Goal: Transaction & Acquisition: Purchase product/service

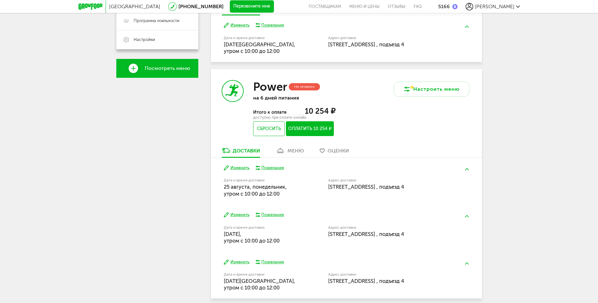
scroll to position [217, 0]
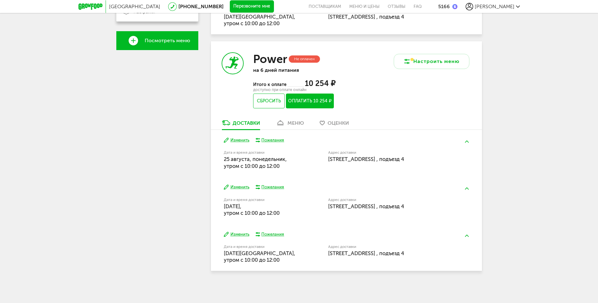
click at [298, 122] on div "меню" at bounding box center [295, 123] width 16 height 6
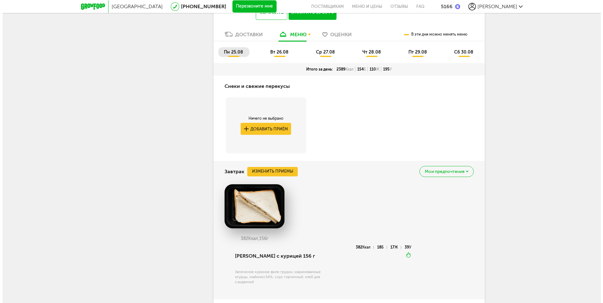
scroll to position [337, 0]
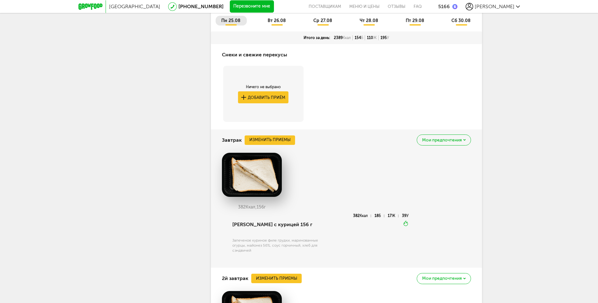
click at [443, 138] on span "Мои предпочтения" at bounding box center [442, 140] width 40 height 4
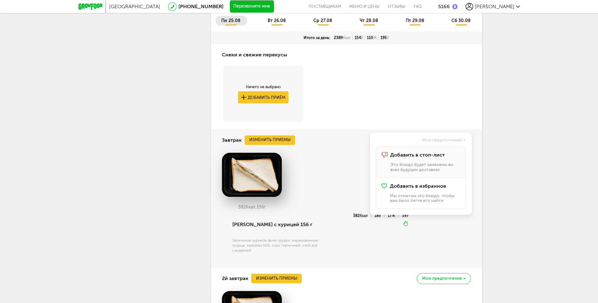
click at [434, 159] on div "Добавить в стоп-лист Это блюдо будет заменено во всех будущих доставках" at bounding box center [425, 162] width 70 height 20
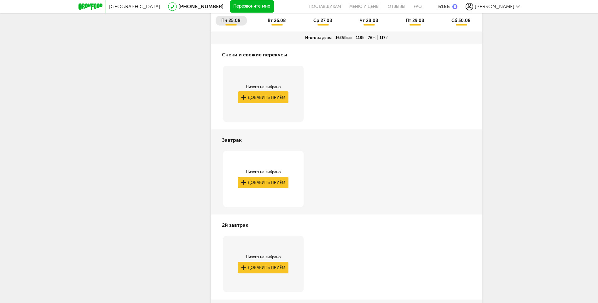
click at [259, 182] on button "Добавить приём" at bounding box center [263, 183] width 50 height 12
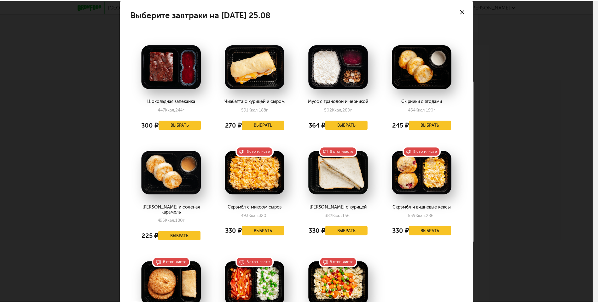
scroll to position [63, 0]
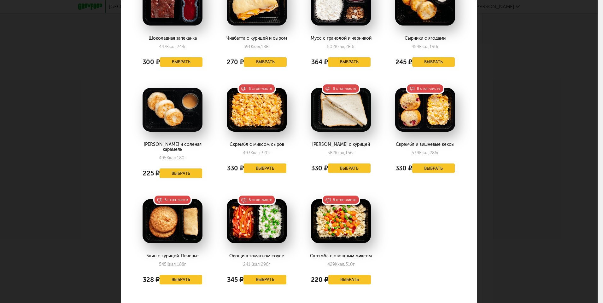
click at [179, 169] on button "Выбрать" at bounding box center [180, 173] width 43 height 9
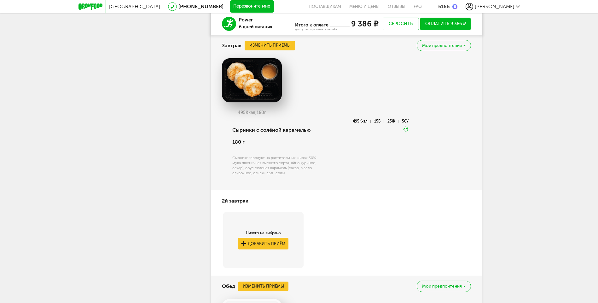
scroll to position [494, 0]
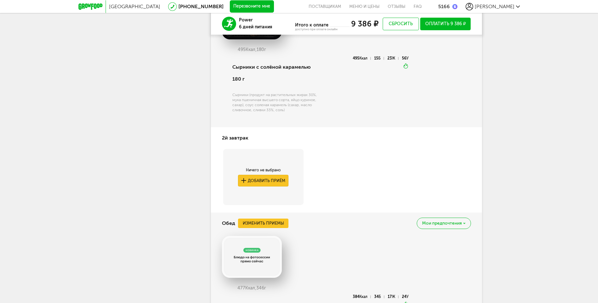
click at [276, 177] on button "Добавить приём" at bounding box center [263, 181] width 50 height 12
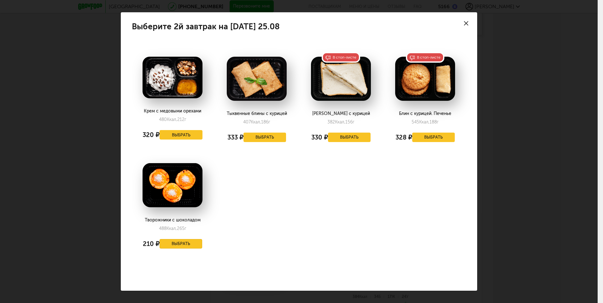
click at [170, 241] on button "Выбрать" at bounding box center [180, 243] width 43 height 9
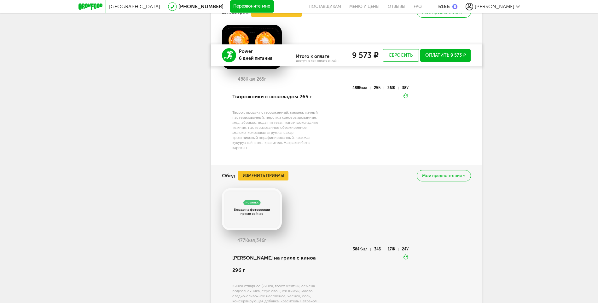
scroll to position [684, 0]
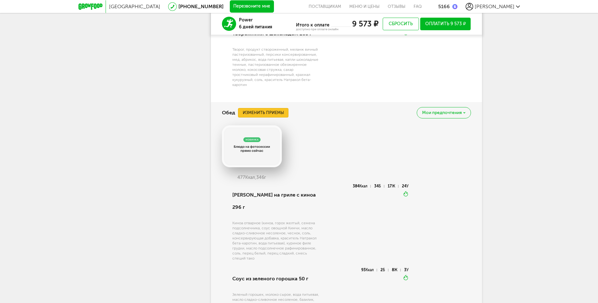
click at [276, 112] on button "Изменить приемы" at bounding box center [263, 112] width 50 height 9
click at [186, 122] on button "Выбрать" at bounding box center [174, 121] width 47 height 10
click at [271, 113] on button "Изменить приемы" at bounding box center [263, 112] width 50 height 9
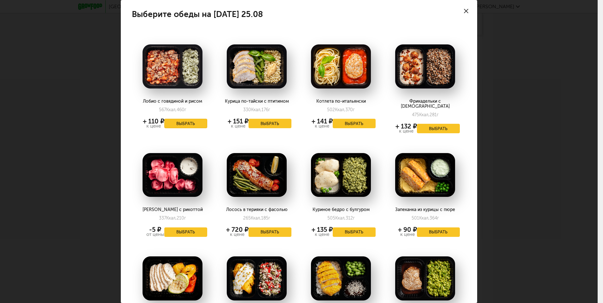
click at [178, 122] on button "Выбрать" at bounding box center [185, 123] width 43 height 9
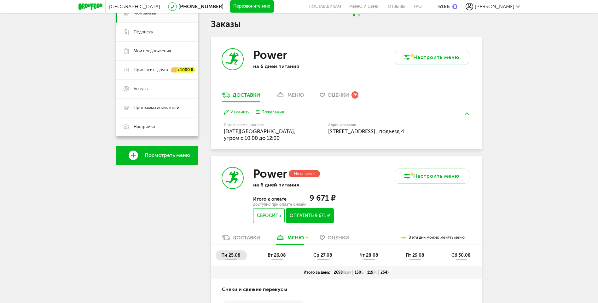
scroll to position [165, 0]
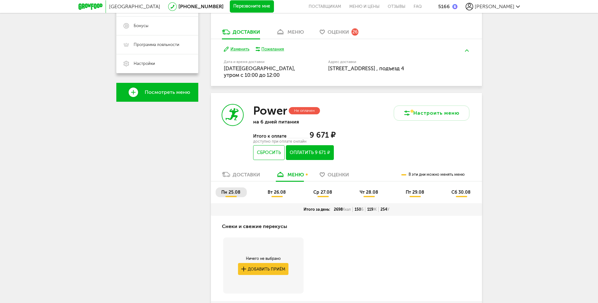
click at [275, 195] on span "вт 26.08" at bounding box center [277, 192] width 18 height 5
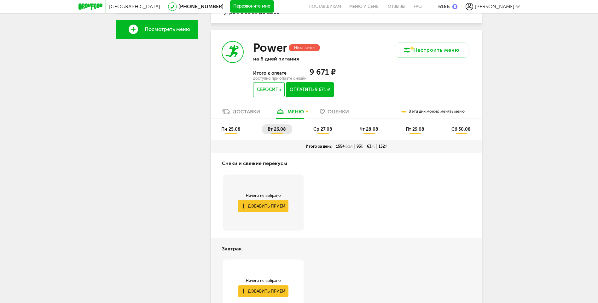
scroll to position [197, 0]
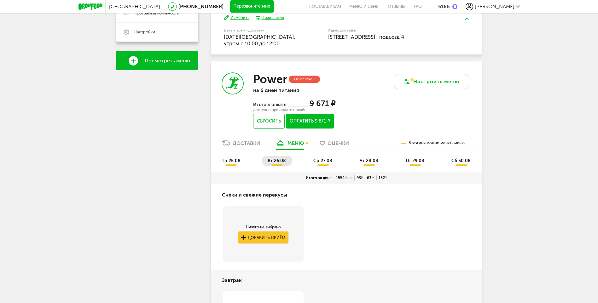
click at [272, 235] on button "Добавить приём" at bounding box center [263, 238] width 50 height 12
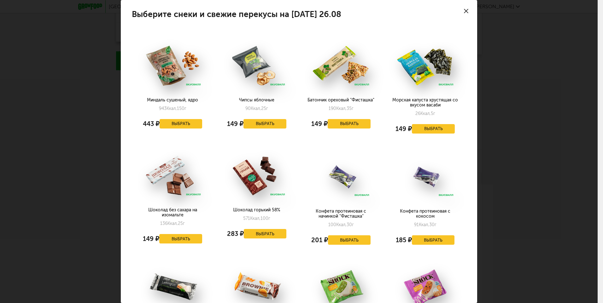
click at [458, 11] on div at bounding box center [466, 11] width 22 height 22
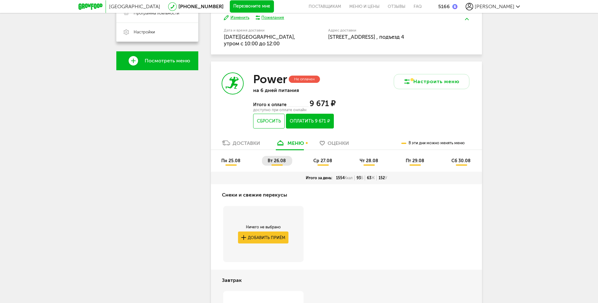
scroll to position [291, 0]
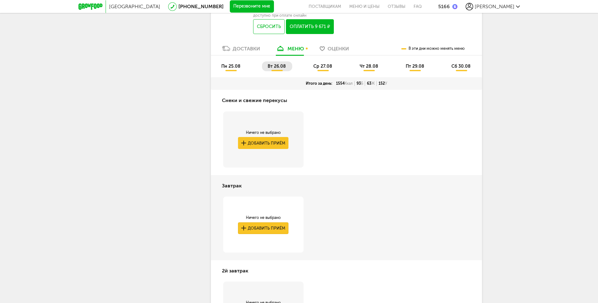
click at [255, 233] on button "Добавить приём" at bounding box center [263, 228] width 50 height 12
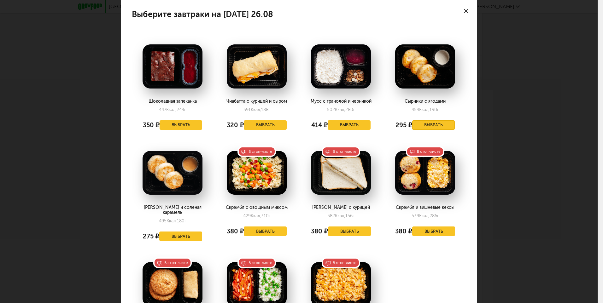
click at [440, 124] on button "Выбрать" at bounding box center [433, 124] width 43 height 9
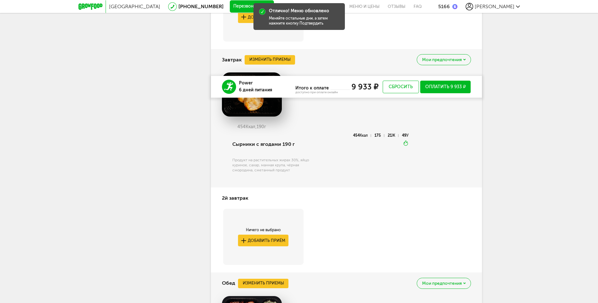
scroll to position [512, 0]
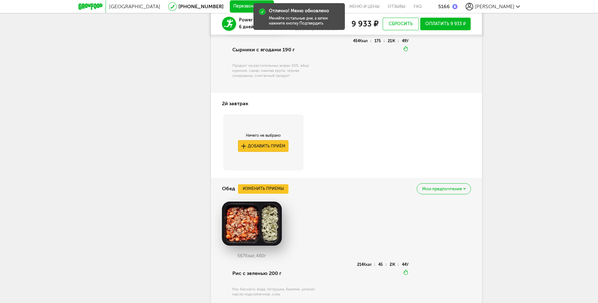
click at [270, 144] on button "Добавить приём" at bounding box center [263, 146] width 50 height 12
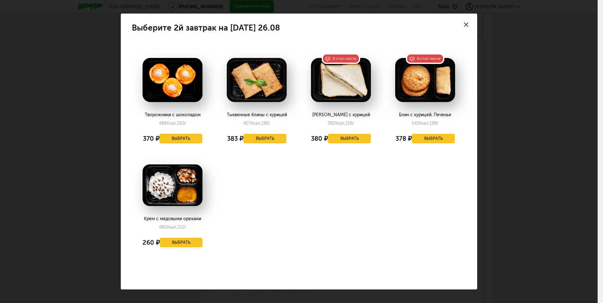
click at [173, 135] on button "Выбрать" at bounding box center [180, 138] width 43 height 9
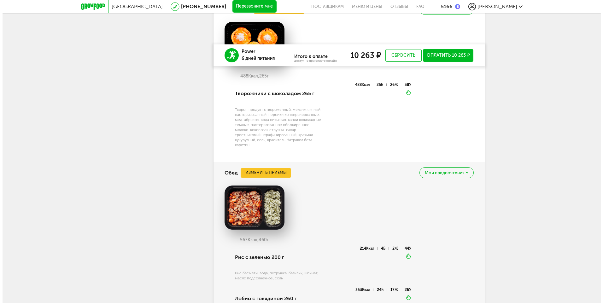
scroll to position [701, 0]
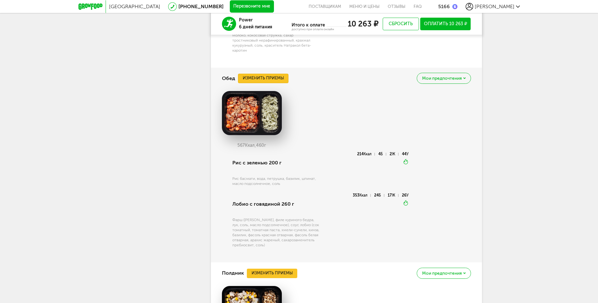
click at [273, 79] on button "Изменить приемы" at bounding box center [263, 78] width 50 height 9
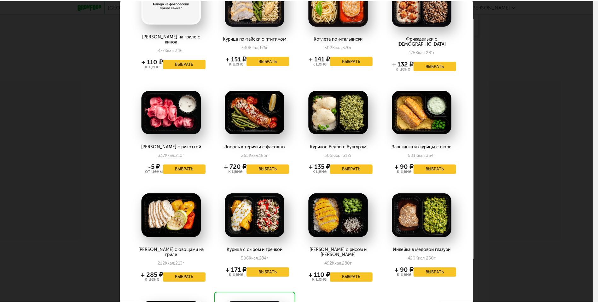
scroll to position [95, 0]
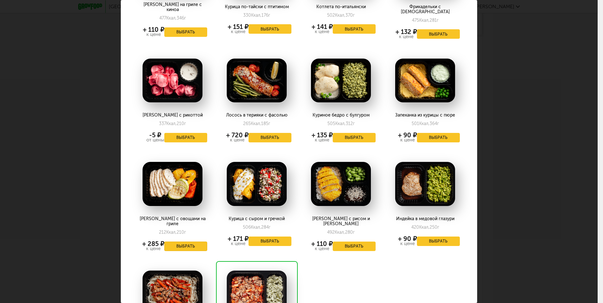
click at [189, 242] on button "Выбрать" at bounding box center [185, 246] width 43 height 9
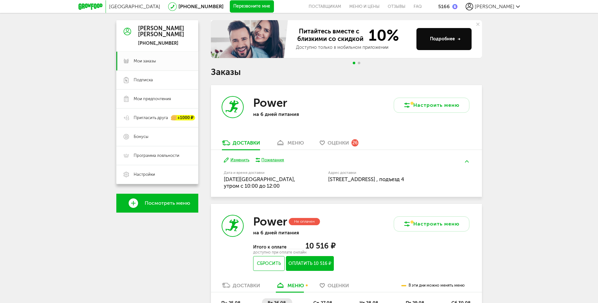
scroll to position [149, 0]
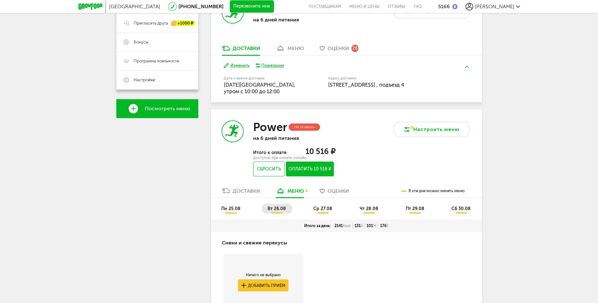
click at [323, 211] on span "ср 27.08" at bounding box center [322, 208] width 19 height 5
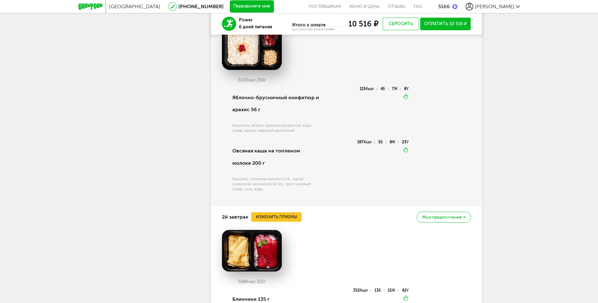
scroll to position [527, 0]
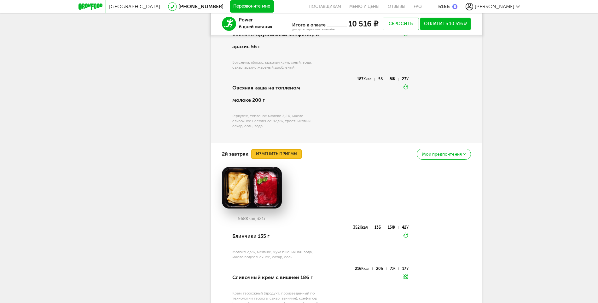
click at [274, 155] on button "Изменить приемы" at bounding box center [276, 153] width 50 height 9
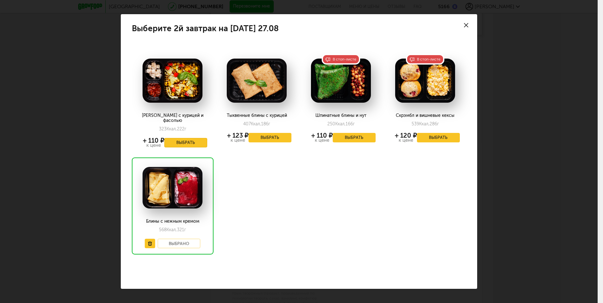
click at [188, 138] on button "Выбрать" at bounding box center [185, 142] width 43 height 9
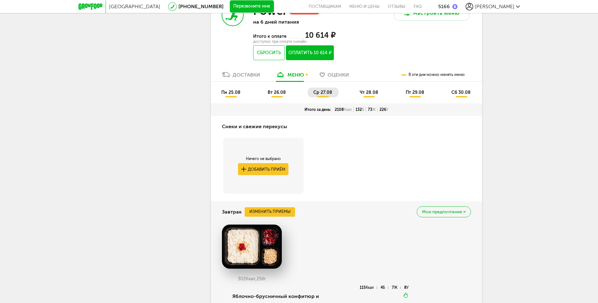
scroll to position [107, 0]
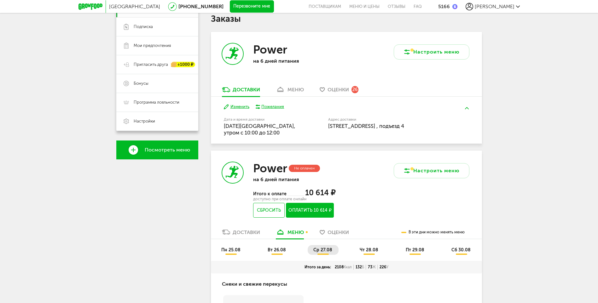
click at [369, 249] on span "чт 28.08" at bounding box center [369, 249] width 19 height 5
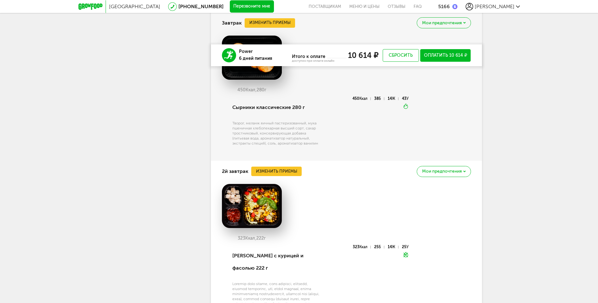
scroll to position [486, 0]
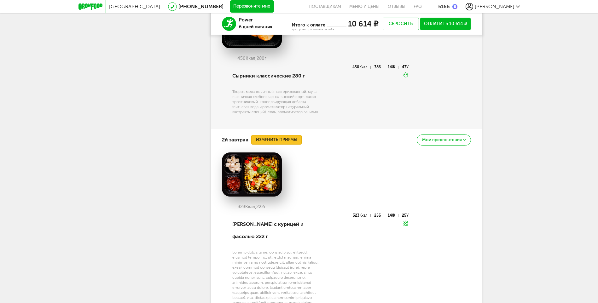
click at [291, 141] on button "Изменить приемы" at bounding box center [276, 139] width 50 height 9
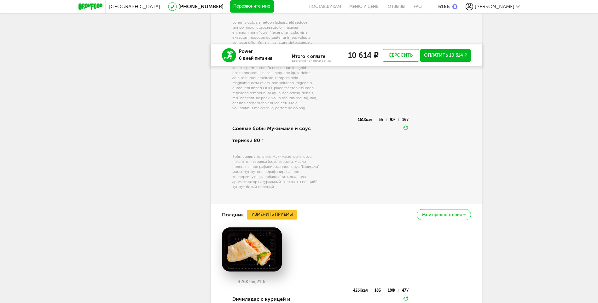
scroll to position [1053, 0]
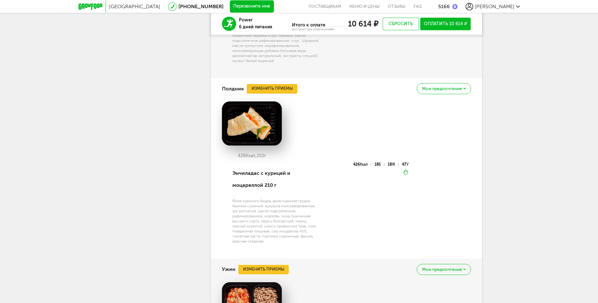
click at [281, 94] on button "Изменить приемы" at bounding box center [272, 88] width 50 height 9
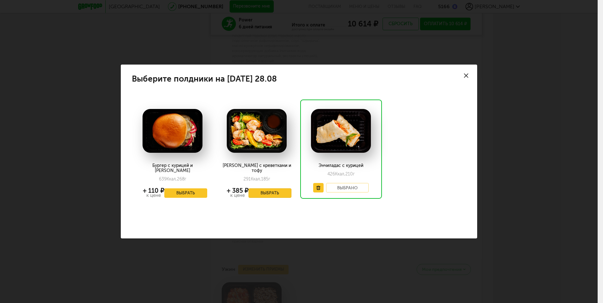
click at [270, 188] on button "Выбрать" at bounding box center [269, 192] width 43 height 9
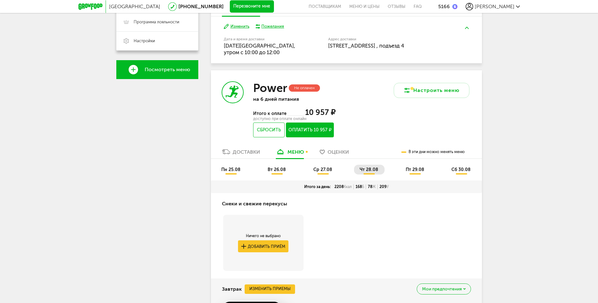
scroll to position [219, 0]
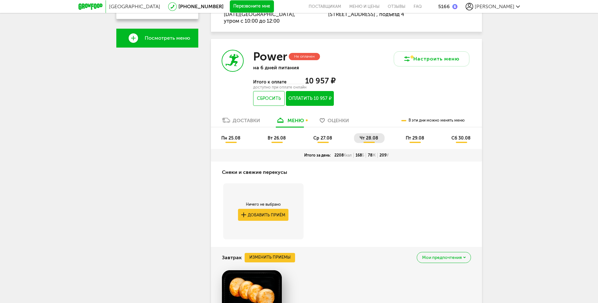
click at [416, 140] on span "пт 29.08" at bounding box center [415, 138] width 19 height 5
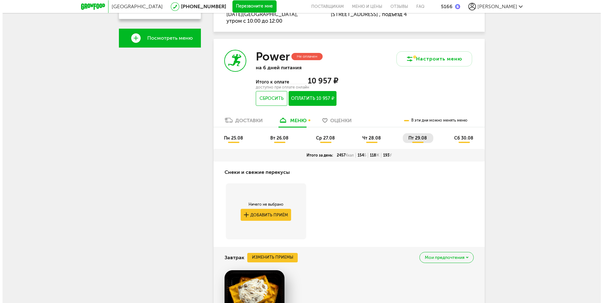
scroll to position [345, 0]
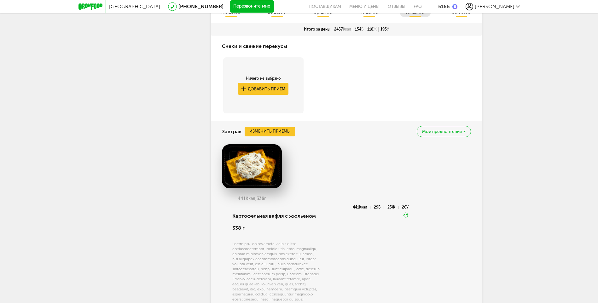
click at [448, 130] on span "Мои предпочтения" at bounding box center [442, 132] width 40 height 4
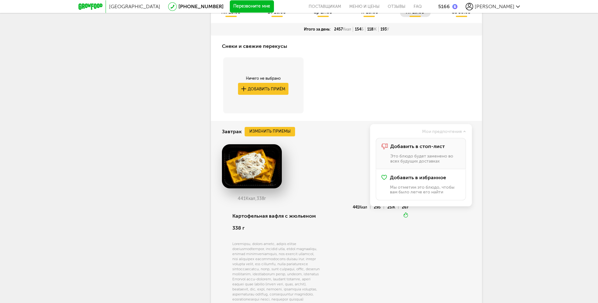
click at [424, 148] on span "Добавить в стоп-лист" at bounding box center [417, 147] width 55 height 6
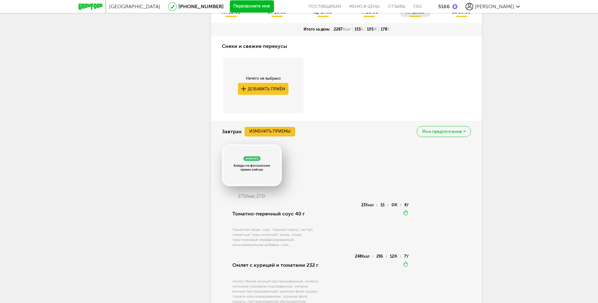
click at [273, 132] on button "Изменить приемы" at bounding box center [270, 131] width 50 height 9
click at [276, 130] on button "Изменить приемы" at bounding box center [270, 131] width 50 height 9
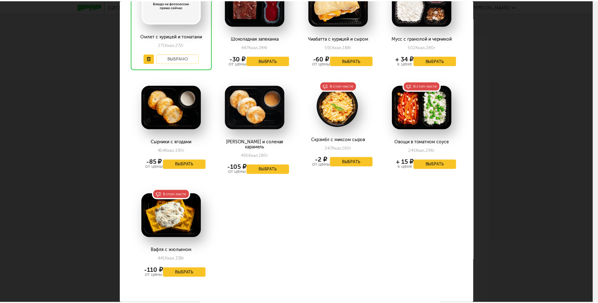
scroll to position [0, 0]
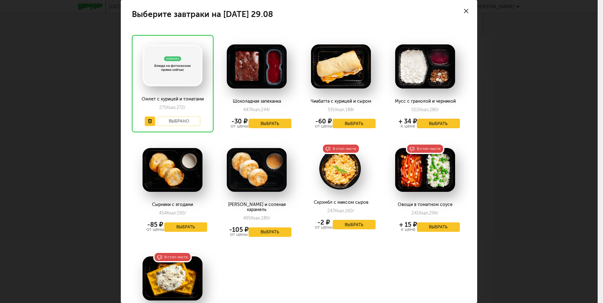
click at [440, 124] on button "Выбрать" at bounding box center [438, 123] width 43 height 9
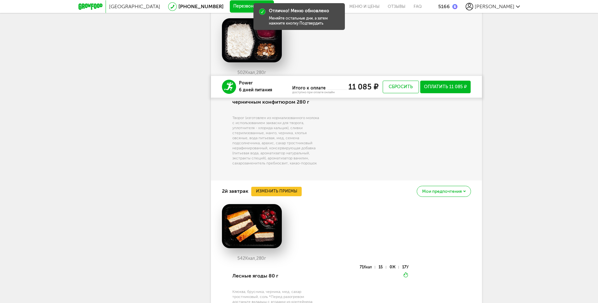
scroll to position [534, 0]
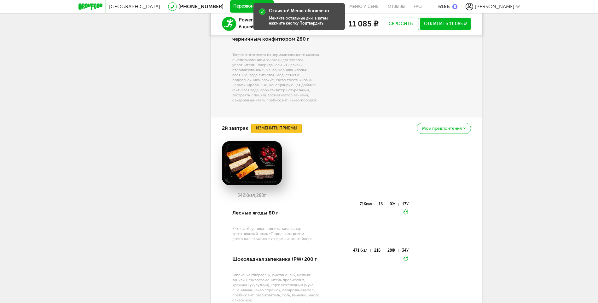
click at [280, 127] on button "Изменить приемы" at bounding box center [276, 128] width 50 height 9
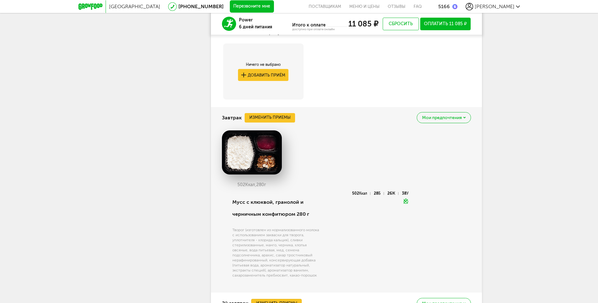
scroll to position [202, 0]
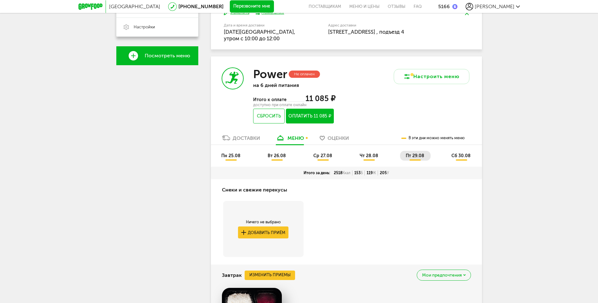
click at [455, 154] on span "сб 30.08" at bounding box center [460, 155] width 19 height 5
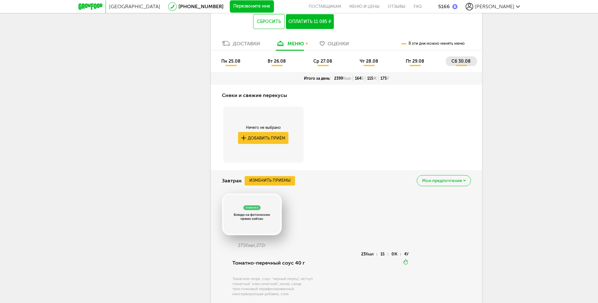
scroll to position [328, 0]
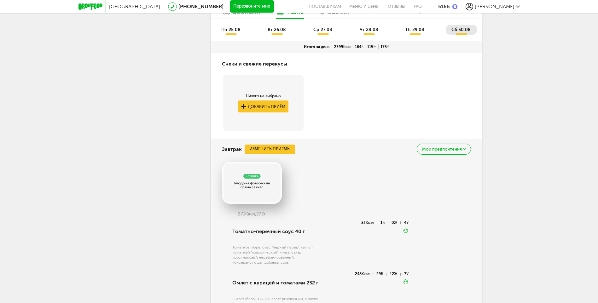
click at [280, 149] on button "Изменить приемы" at bounding box center [270, 149] width 50 height 9
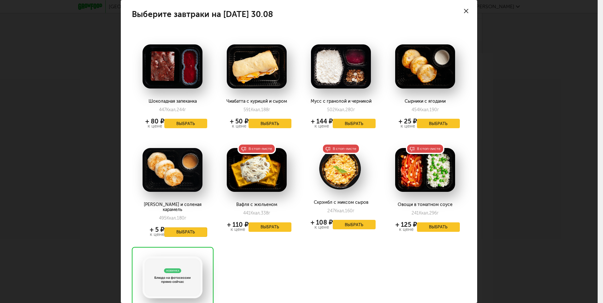
click at [179, 228] on button "Выбрать" at bounding box center [185, 232] width 43 height 9
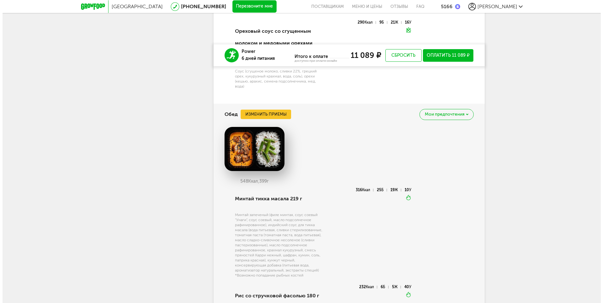
scroll to position [769, 0]
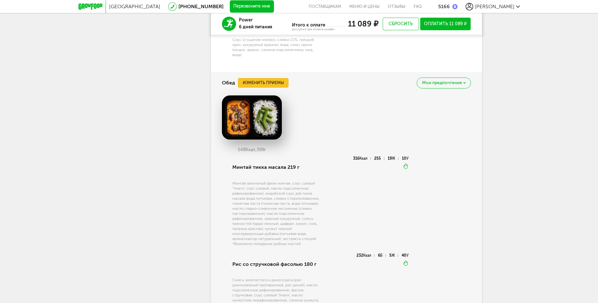
click at [274, 82] on button "Изменить приемы" at bounding box center [263, 82] width 50 height 9
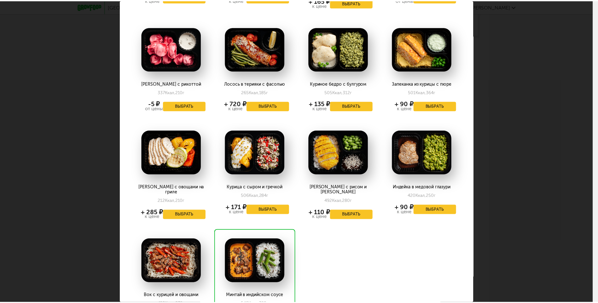
scroll to position [0, 0]
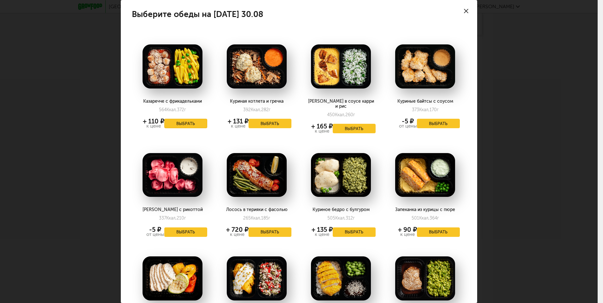
click at [193, 123] on button "Выбрать" at bounding box center [185, 123] width 43 height 9
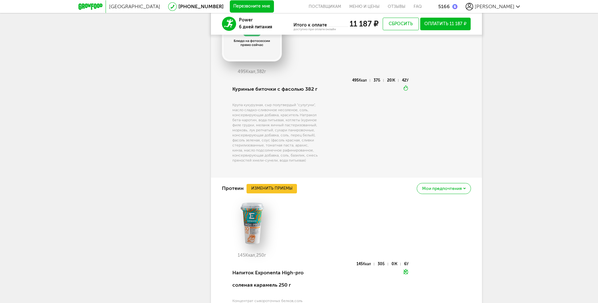
scroll to position [1336, 0]
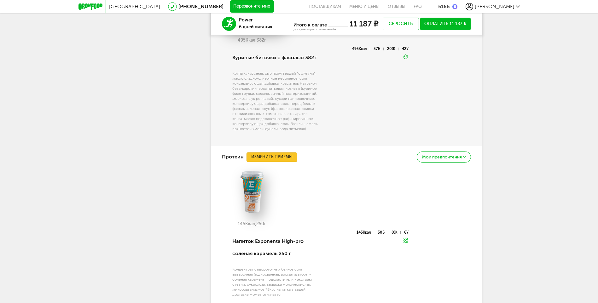
click at [281, 158] on button "Изменить приемы" at bounding box center [271, 157] width 50 height 9
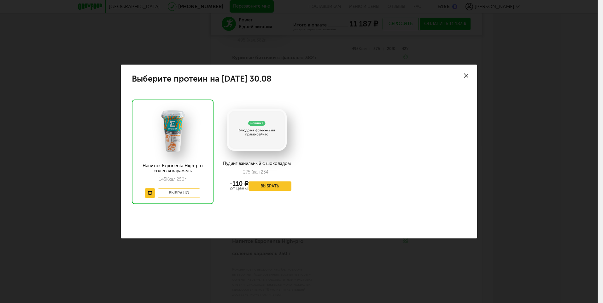
click at [465, 73] on use at bounding box center [466, 75] width 4 height 4
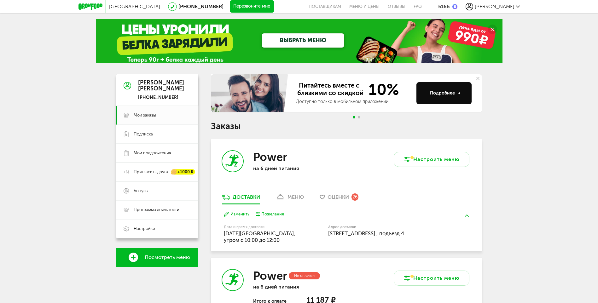
scroll to position [126, 0]
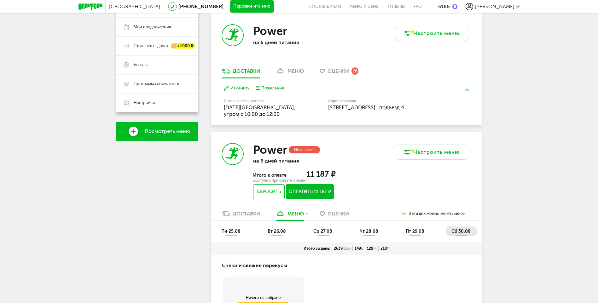
click at [312, 190] on button "Оплатить 11 187 ₽" at bounding box center [310, 191] width 48 height 15
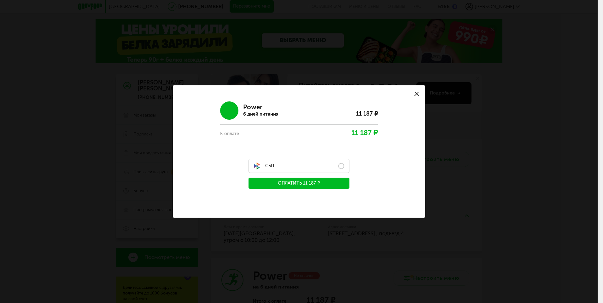
click at [341, 165] on label "СБП" at bounding box center [298, 166] width 101 height 14
click at [276, 166] on label "СБП" at bounding box center [298, 166] width 101 height 14
click at [273, 182] on button "Оплатить 11 187 ₽" at bounding box center [298, 183] width 101 height 11
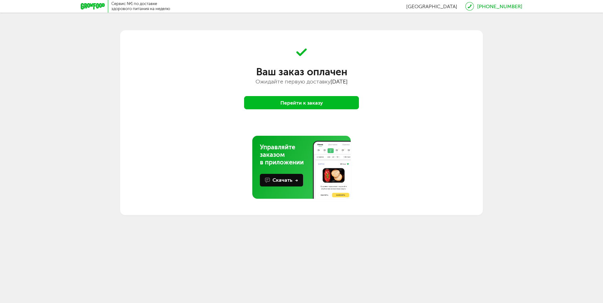
click at [310, 104] on button "Перейти к заказу" at bounding box center [301, 102] width 115 height 13
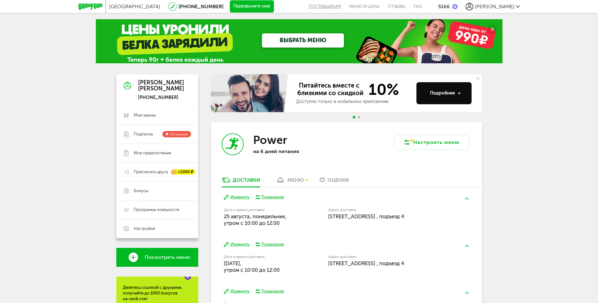
click at [345, 6] on button "поставщикам" at bounding box center [327, 6] width 37 height 13
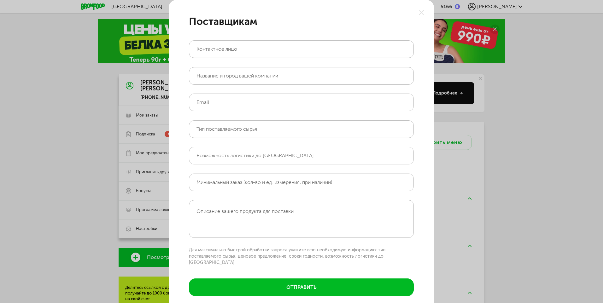
click at [420, 12] on use at bounding box center [421, 12] width 5 height 5
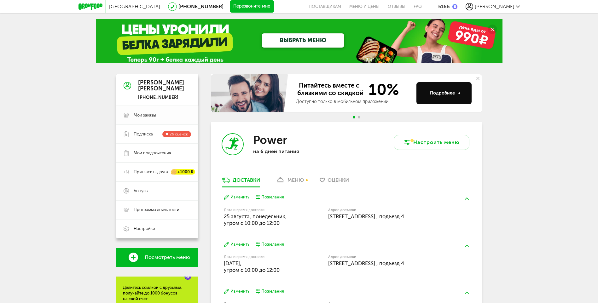
click at [153, 115] on span "Мои заказы" at bounding box center [145, 116] width 22 height 6
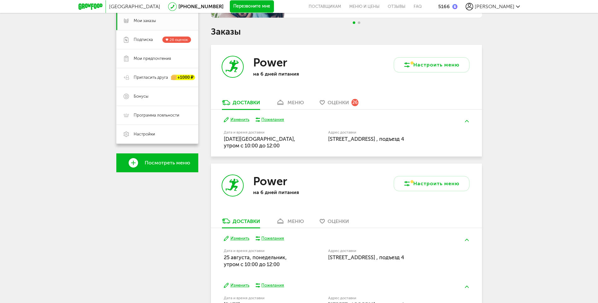
scroll to position [193, 0]
